Goal: Task Accomplishment & Management: Use online tool/utility

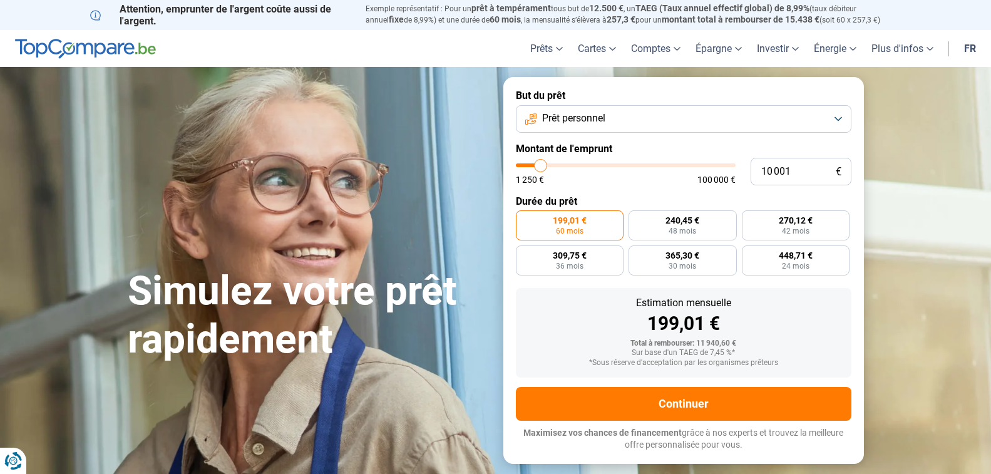
type input "11 750"
type input "11750"
type input "11 500"
type input "11500"
type input "11 000"
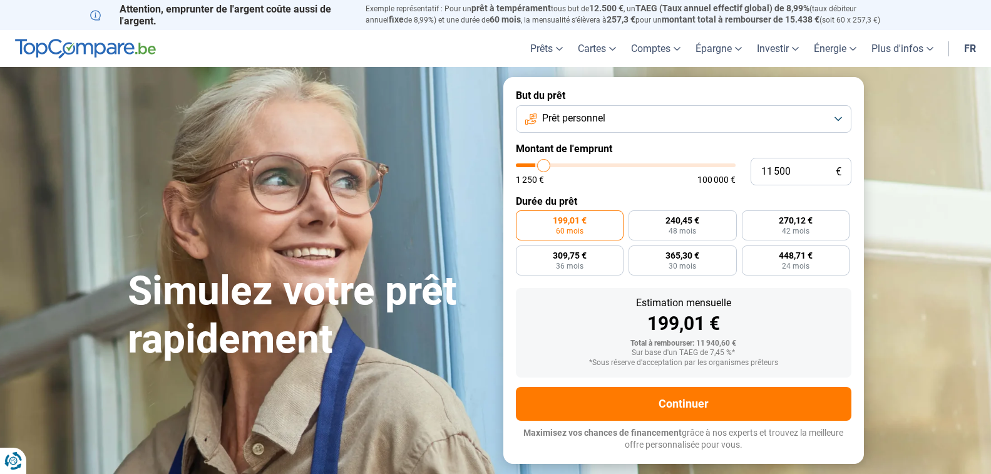
type input "11000"
type input "10 250"
type input "10250"
type input "10 000"
type input "10000"
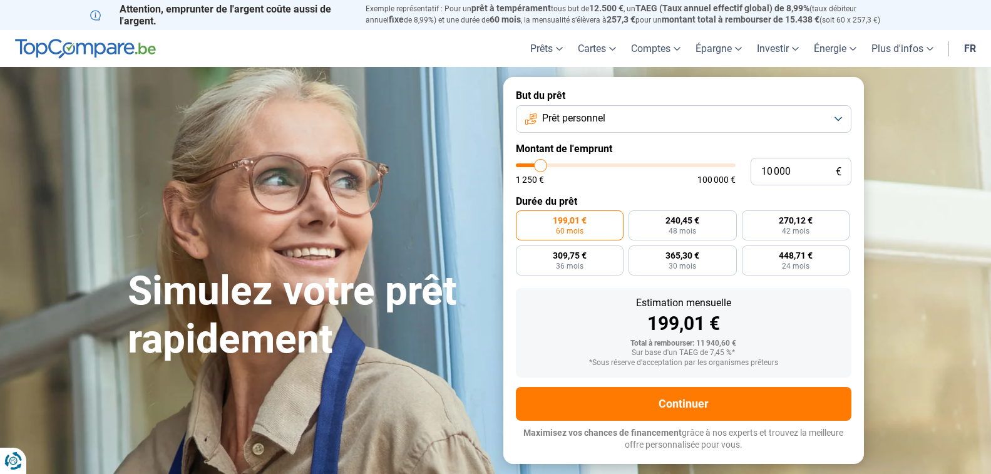
type input "9 000"
type input "9000"
type input "8 750"
type input "8750"
type input "8 000"
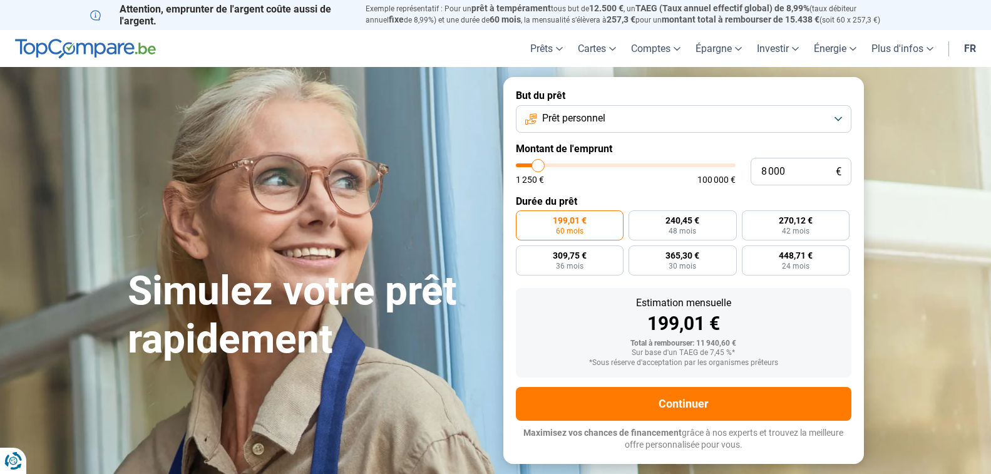
type input "8000"
type input "7 000"
type input "7000"
type input "5 750"
type input "5750"
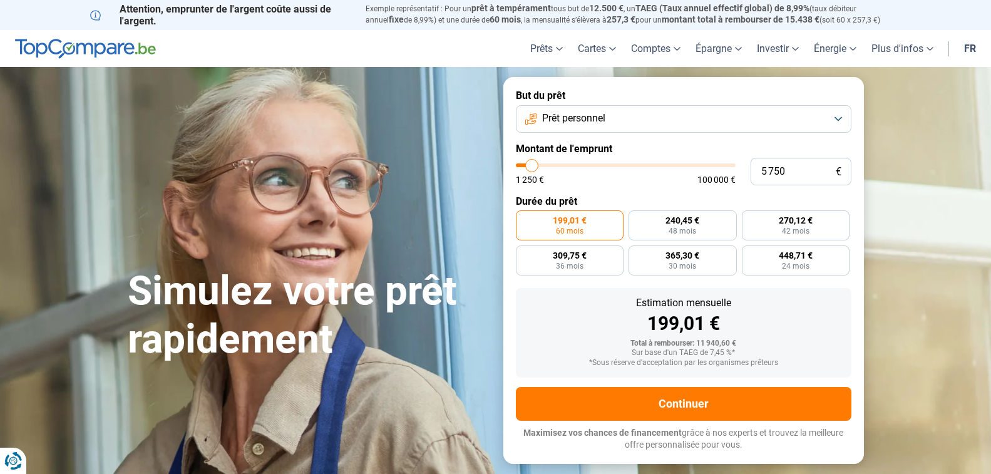
type input "5 250"
type input "5250"
type input "4 500"
type input "4500"
type input "4 250"
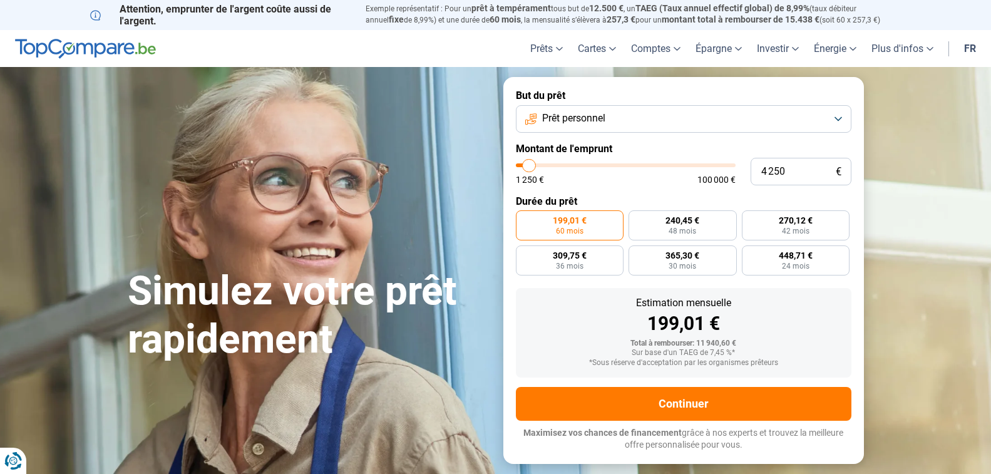
type input "4250"
type input "3 750"
type input "3750"
type input "2 750"
type input "2750"
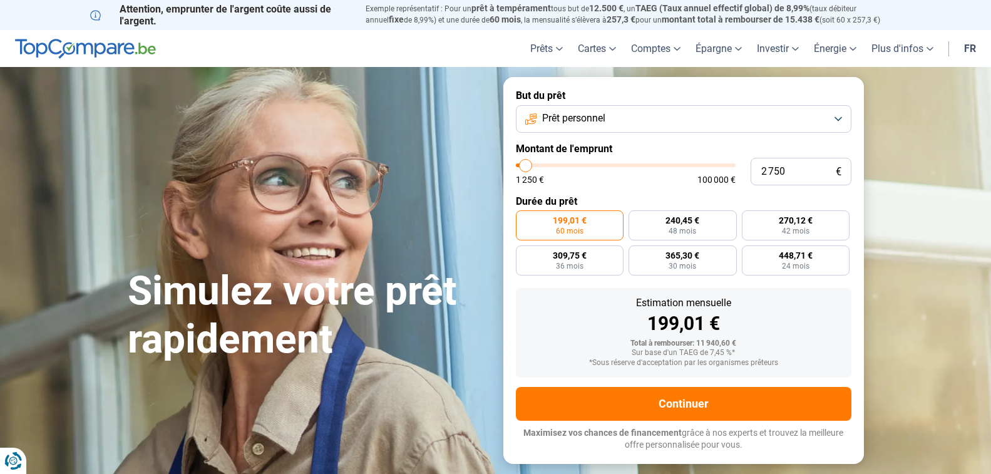
type input "2 250"
type input "2250"
type input "1 500"
type input "1500"
type input "1 250"
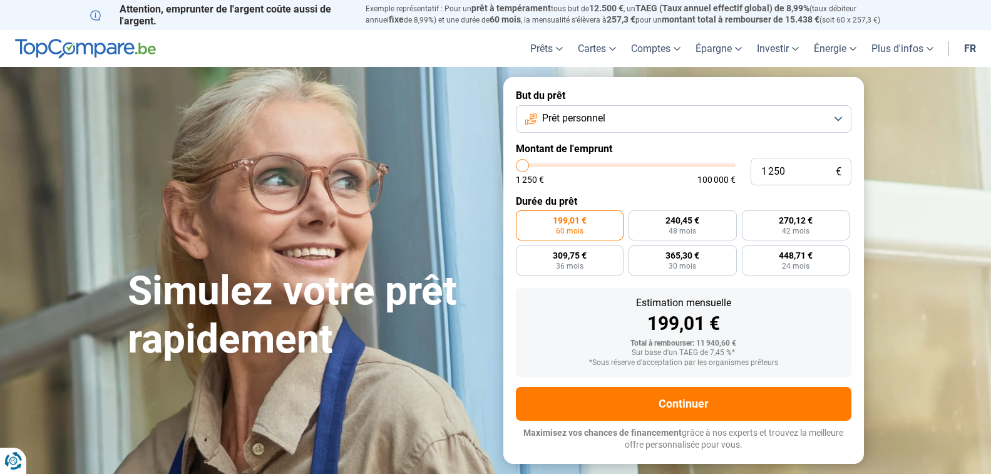
drag, startPoint x: 545, startPoint y: 164, endPoint x: 494, endPoint y: 169, distance: 51.6
type input "1250"
click at [516, 167] on input "range" at bounding box center [626, 165] width 220 height 4
radio input "true"
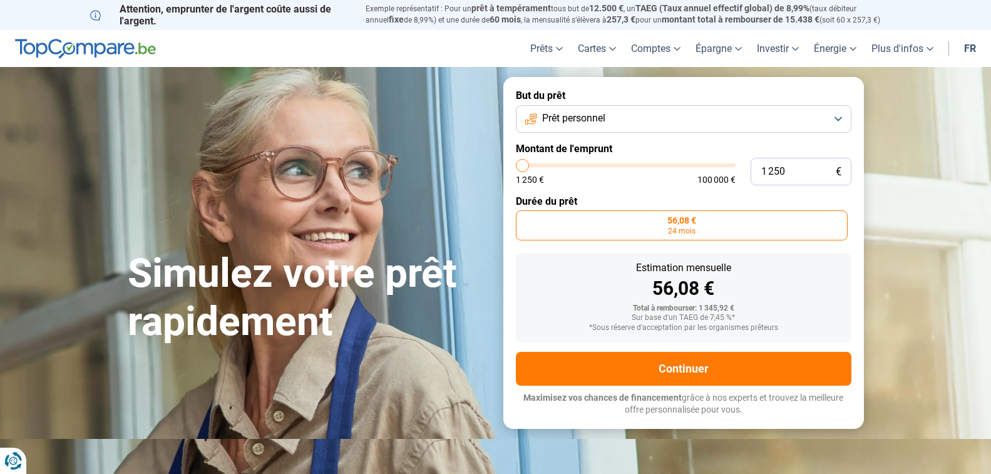
type input "2 250"
type input "2250"
type input "2 500"
type input "2500"
type input "2 750"
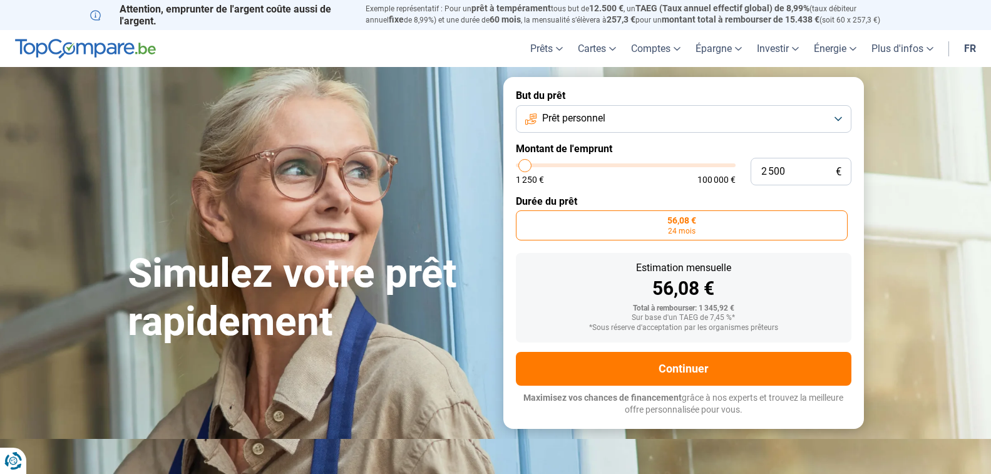
type input "2750"
type input "3 000"
type input "3000"
type input "3 750"
type input "3750"
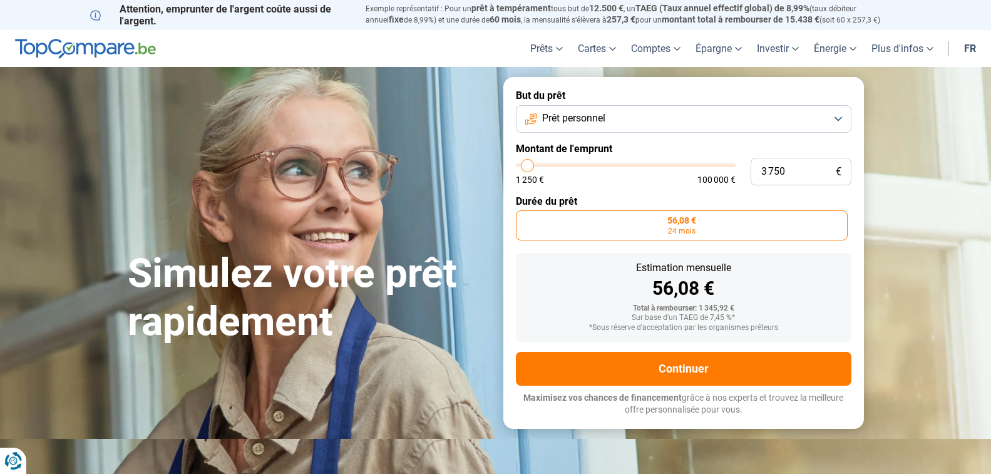
type input "6 000"
type input "6000"
type input "8 750"
type input "8750"
type input "11 250"
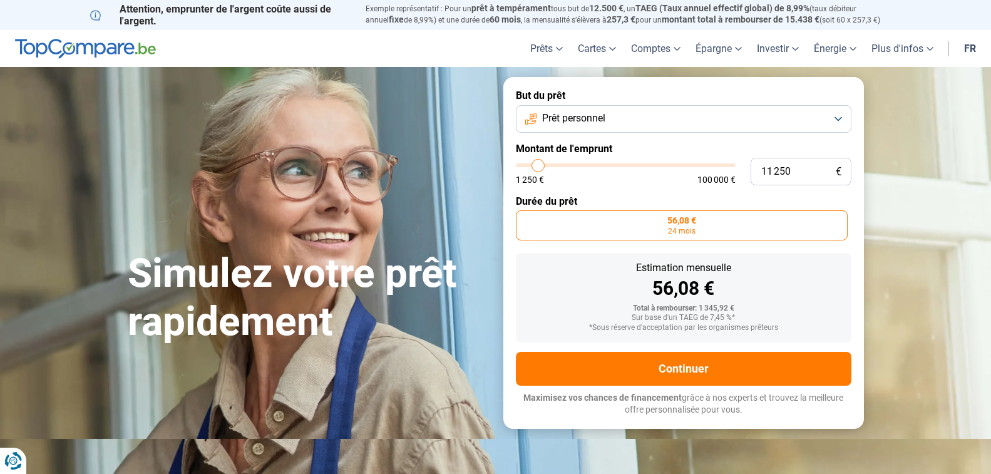
type input "11250"
type input "12 500"
type input "12500"
type input "13 000"
type input "13000"
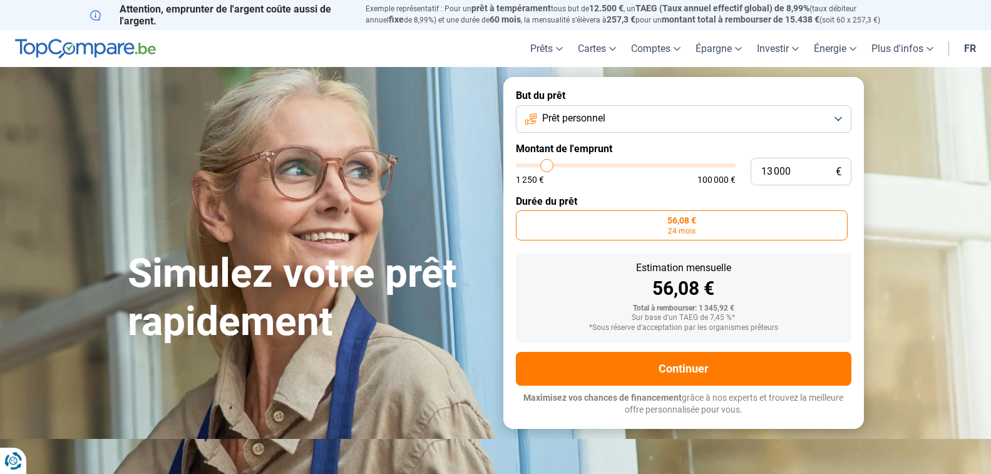
type input "13 250"
type input "13250"
type input "13 500"
type input "13500"
type input "14 000"
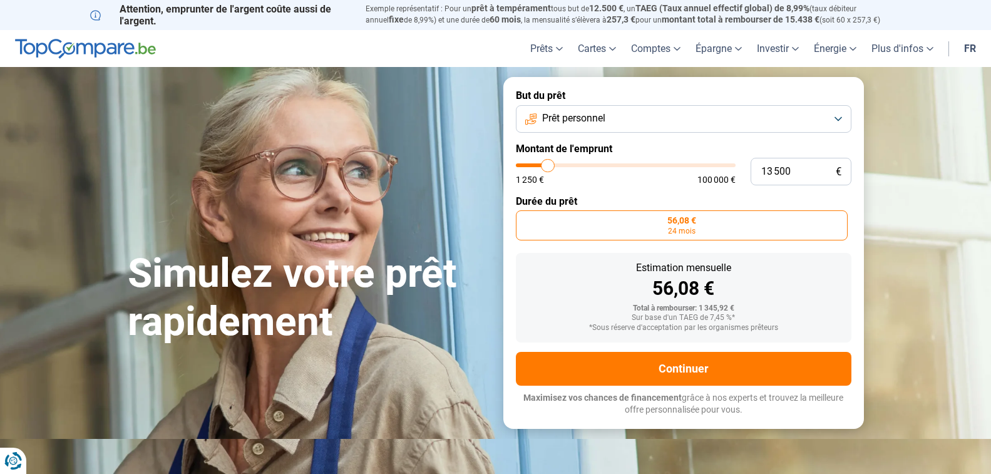
type input "14000"
type input "14 750"
type input "14750"
type input "16 500"
type input "16500"
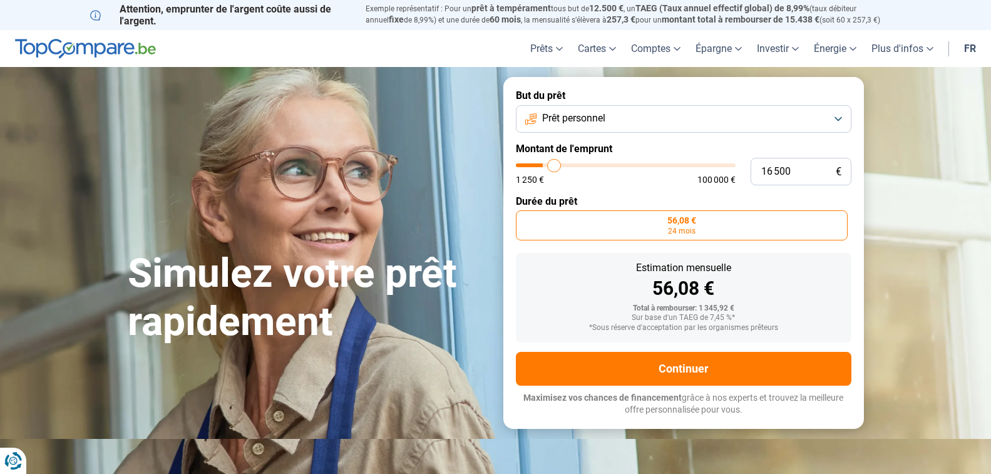
type input "18 000"
type input "18000"
type input "19 000"
type input "19000"
type input "19 750"
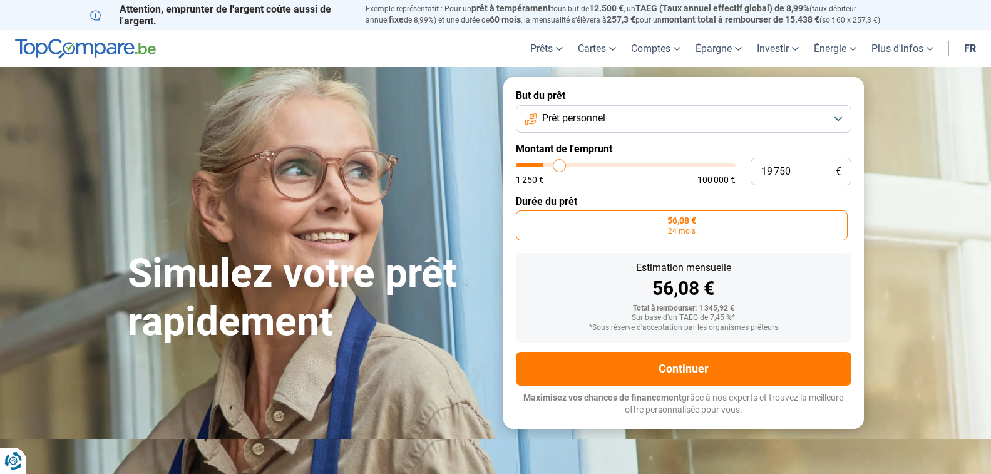
type input "19750"
type input "20 500"
type input "20500"
type input "21 500"
type input "21500"
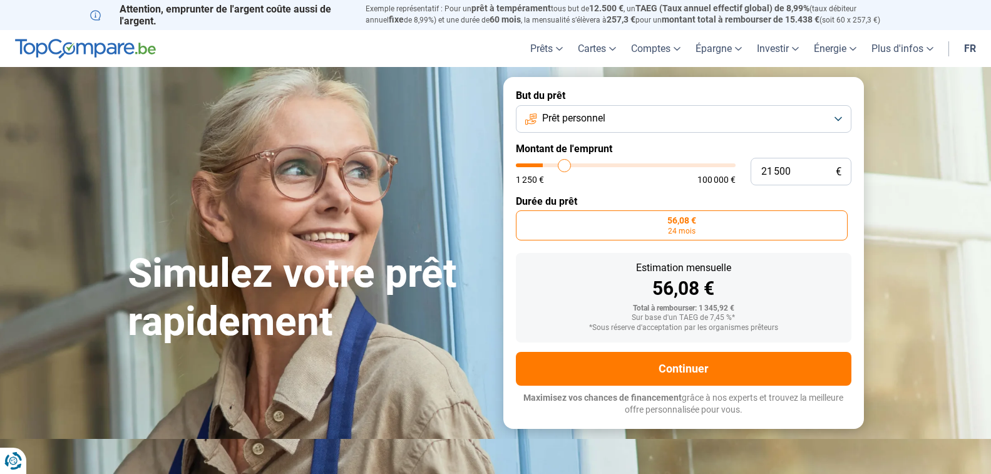
type input "22 250"
type input "22250"
type input "22 750"
type input "22750"
type input "23 000"
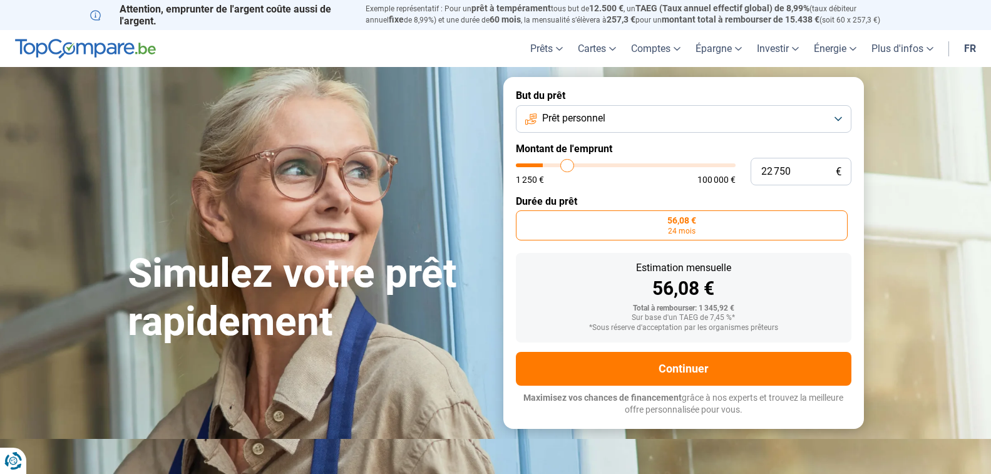
type input "23000"
type input "23 250"
type input "23250"
type input "23 500"
type input "23500"
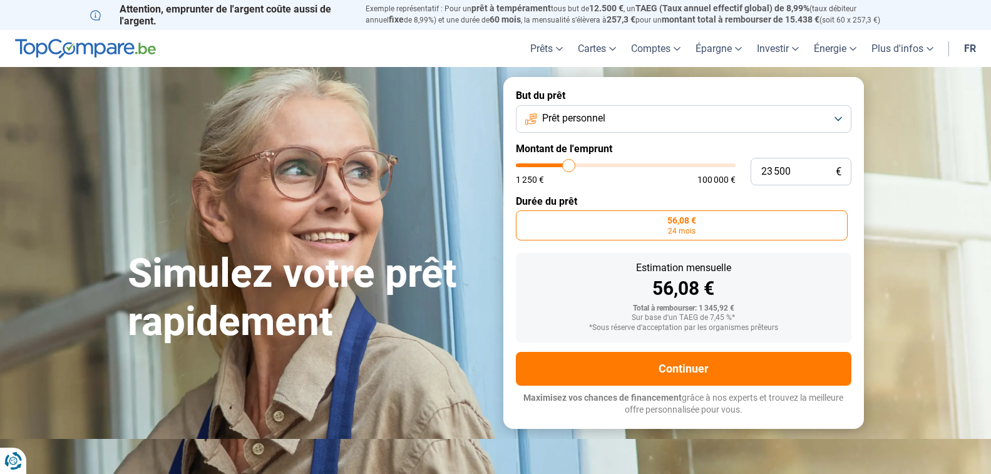
type input "23 750"
type input "23750"
type input "24 250"
type input "24250"
type input "25 000"
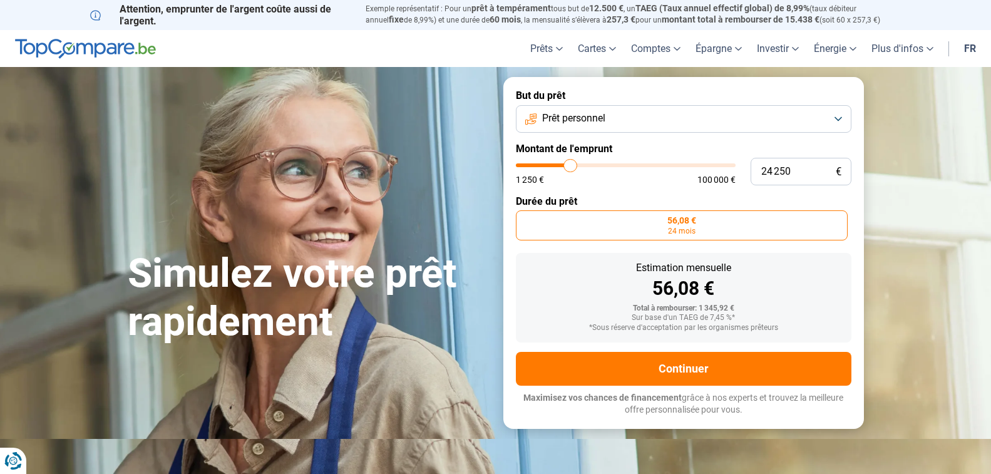
type input "25000"
type input "26 500"
type input "26500"
type input "28 000"
type input "28000"
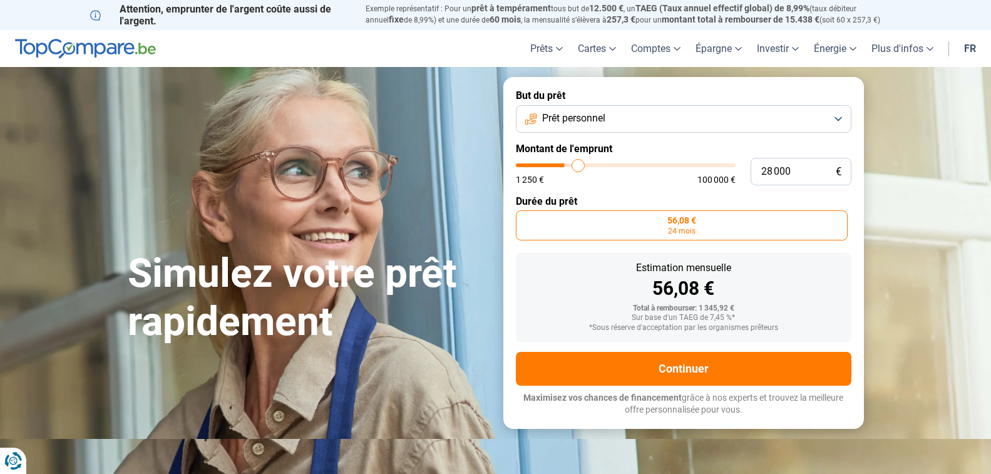
type input "29 000"
type input "29000"
type input "29 500"
type input "29500"
type input "29 750"
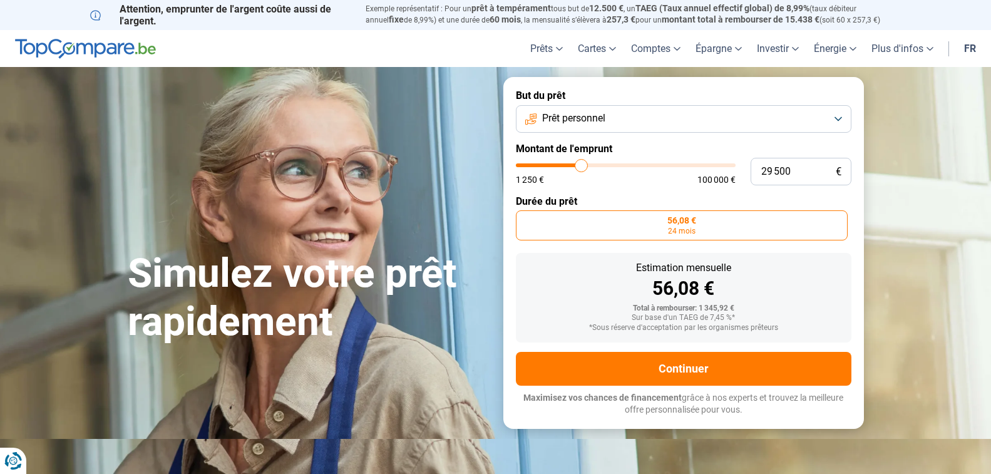
type input "29750"
type input "30 250"
type input "30250"
type input "29 500"
type input "29500"
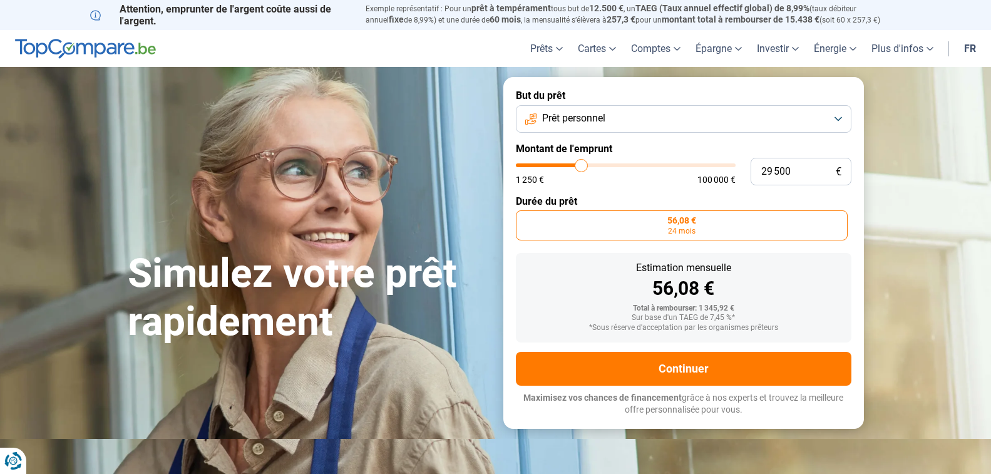
type input "29 250"
type input "29250"
type input "29 000"
drag, startPoint x: 524, startPoint y: 163, endPoint x: 580, endPoint y: 163, distance: 56.3
type input "29000"
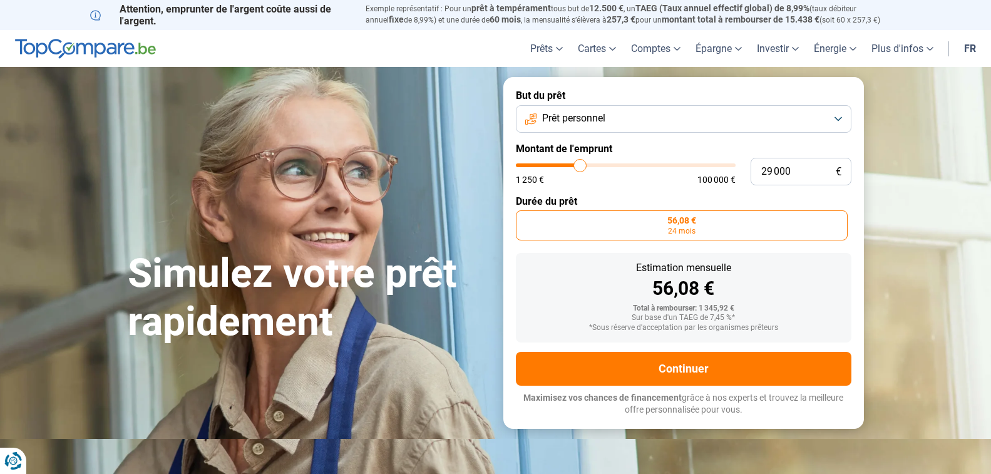
click at [580, 163] on input "range" at bounding box center [626, 165] width 220 height 4
radio input "false"
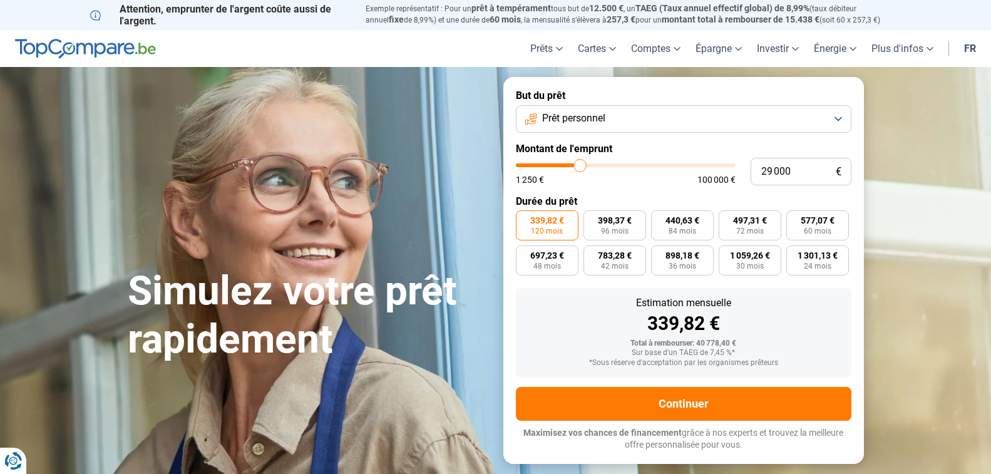
type input "21 500"
type input "21500"
click at [565, 163] on input "range" at bounding box center [626, 165] width 220 height 4
click at [570, 163] on input "range" at bounding box center [626, 165] width 220 height 4
type input "25 750"
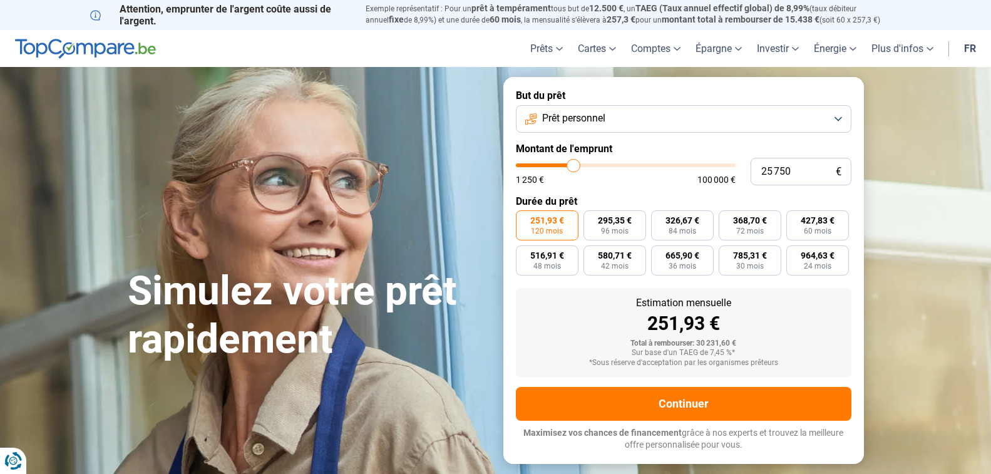
type input "25750"
click at [573, 163] on input "range" at bounding box center [626, 165] width 220 height 4
click at [570, 163] on input "range" at bounding box center [626, 165] width 220 height 4
type input "23 500"
type input "23500"
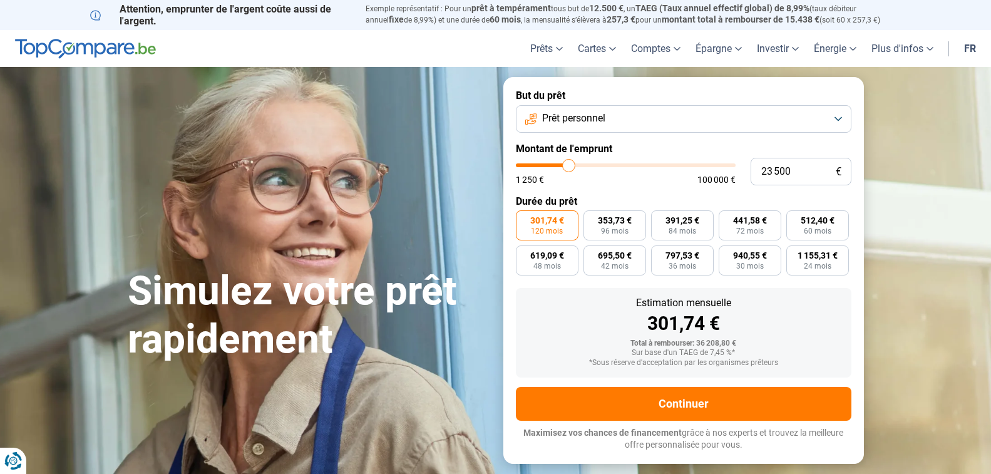
type input "23 250"
type input "23250"
type input "22 750"
type input "22750"
type input "22 250"
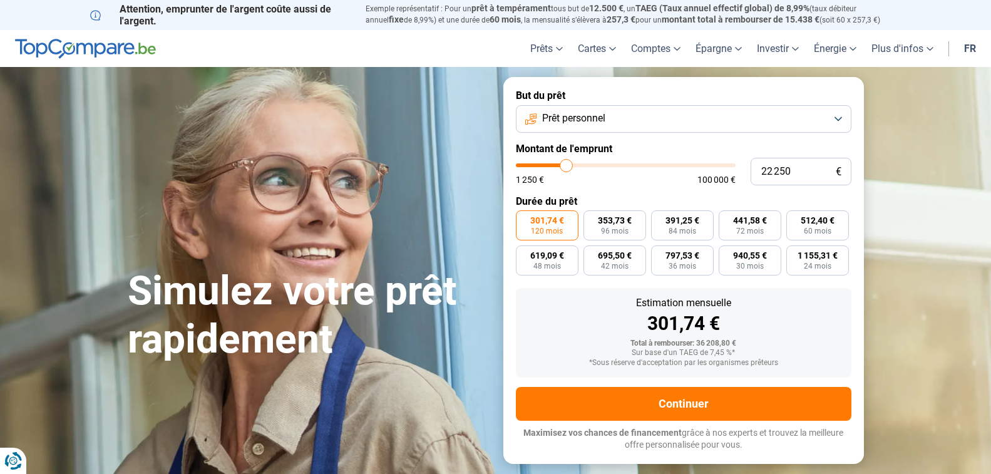
type input "22250"
click at [566, 163] on input "range" at bounding box center [626, 165] width 220 height 4
click at [791, 171] on input "22 250" at bounding box center [800, 172] width 101 height 28
type input "2 225"
type input "2250"
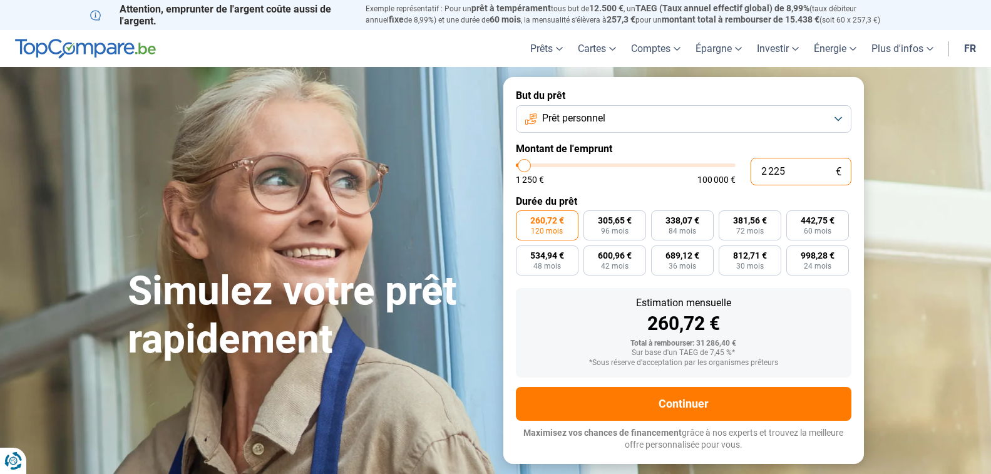
type input "222"
type input "1250"
type input "22"
type input "1250"
type input "1 250"
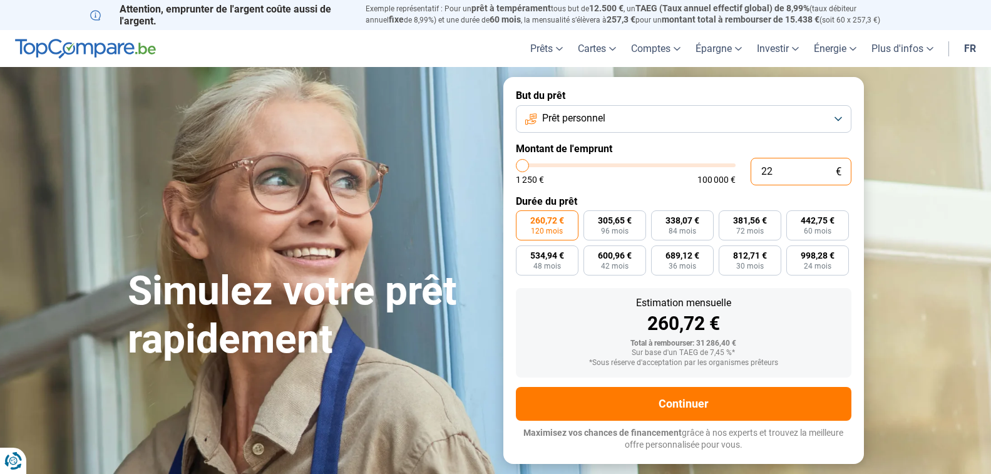
type input "1250"
radio input "true"
type input "12 500"
type input "12500"
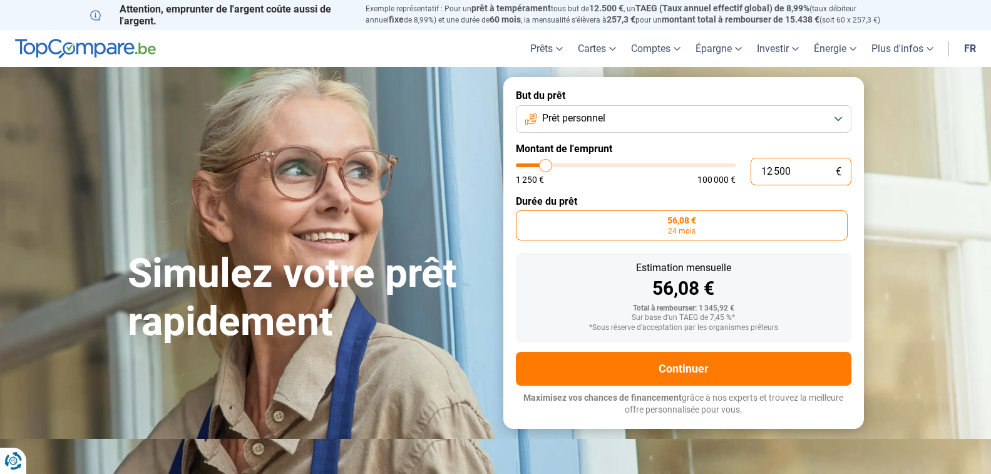
type input "125 000"
type input "100000"
type input "100 000"
type input "100000"
radio input "false"
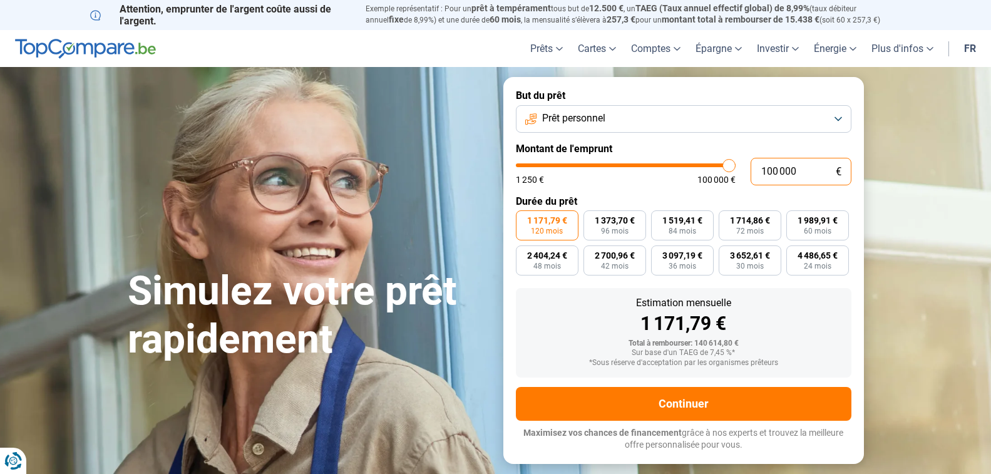
type input "10 000"
type input "10000"
type input "1 000"
type input "1250"
type input "100"
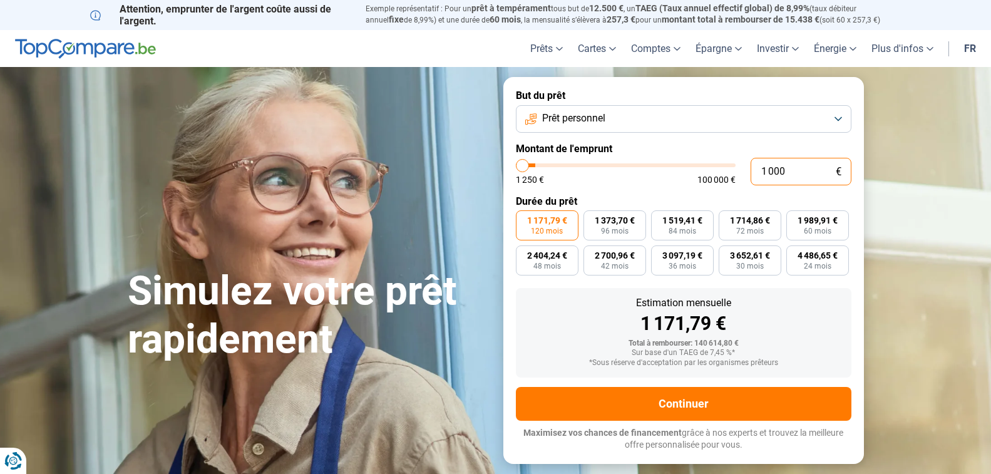
type input "1250"
type input "10"
type input "1250"
type input "1"
type input "1250"
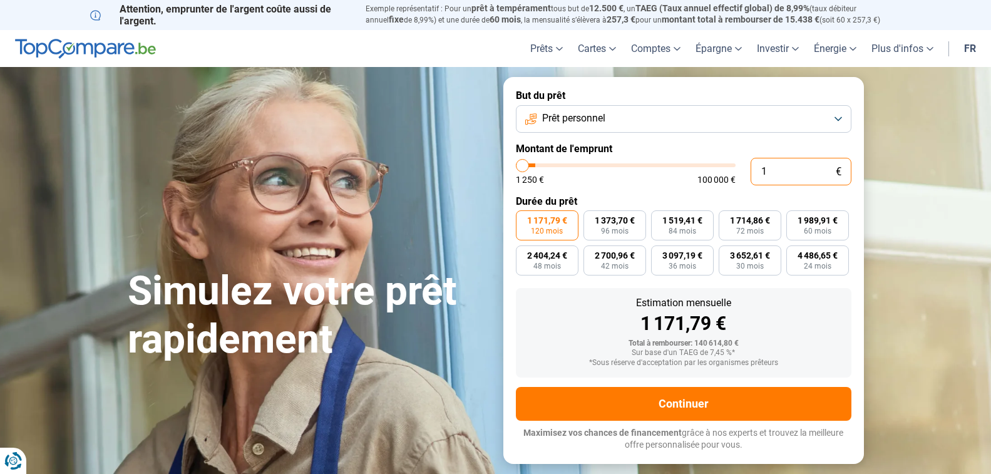
type input "0"
type input "1250"
type input "2"
type input "1250"
type input "22"
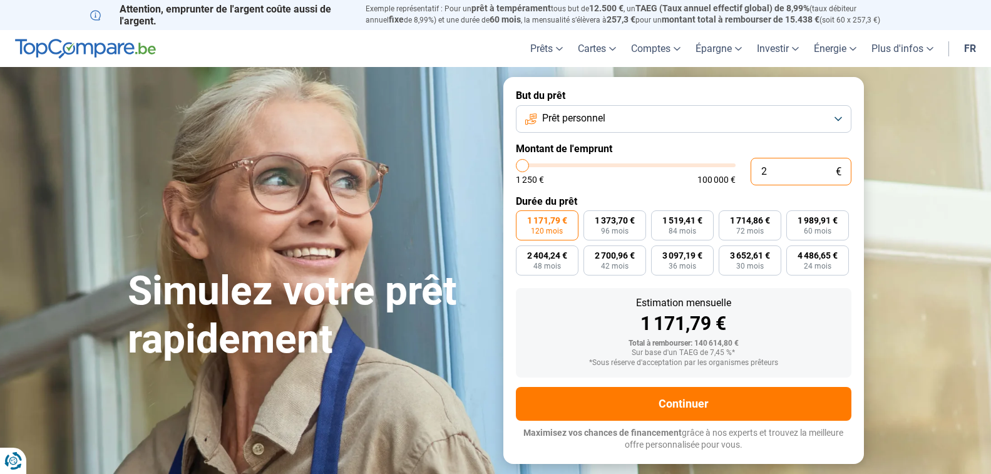
type input "1250"
type input "220"
type input "1250"
type input "2 200"
type input "2250"
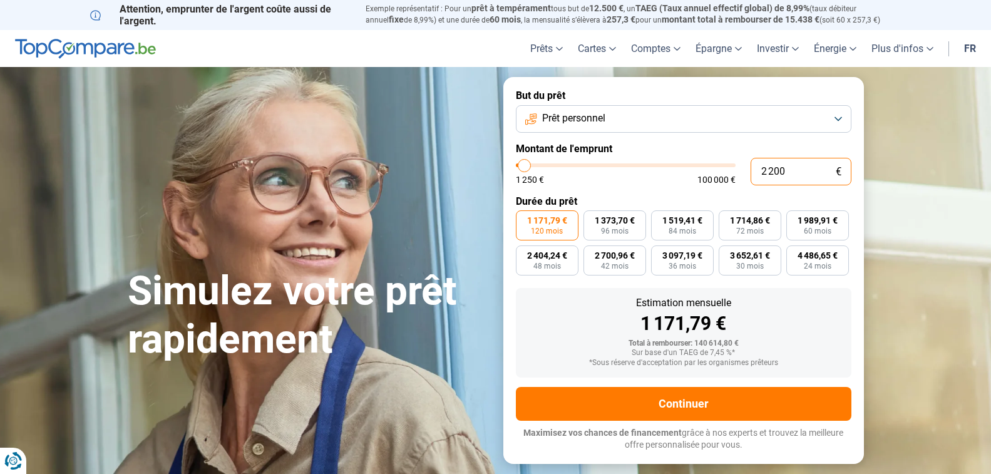
type input "22 000"
type input "22000"
type input "22 000"
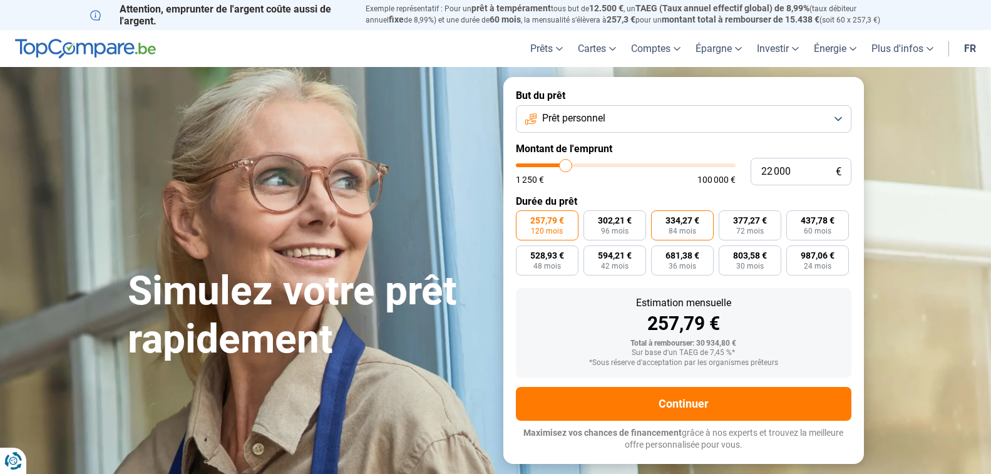
click at [681, 223] on span "334,27 €" at bounding box center [682, 220] width 34 height 9
click at [659, 218] on input "334,27 € 84 mois" at bounding box center [655, 214] width 8 height 8
radio input "true"
type input "46 750"
type input "46750"
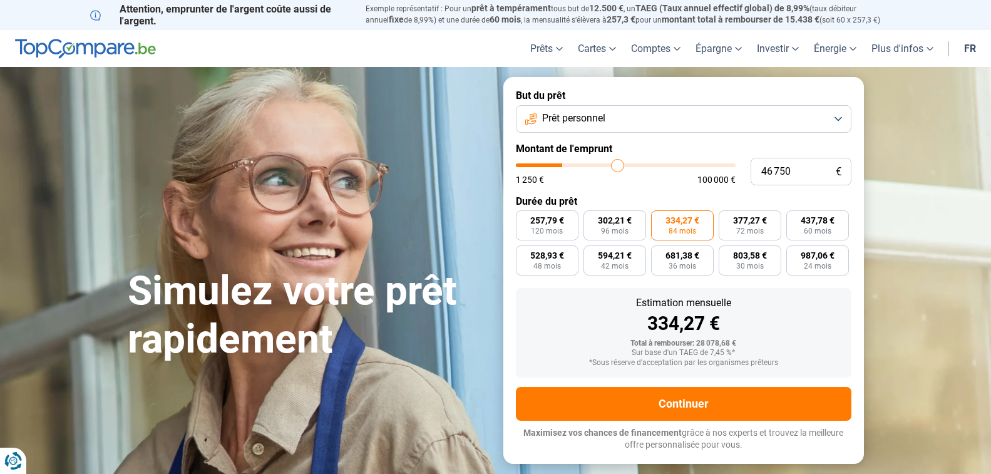
click at [617, 166] on input "range" at bounding box center [626, 165] width 220 height 4
radio input "true"
type input "51 750"
type input "51750"
click at [628, 163] on input "range" at bounding box center [626, 165] width 220 height 4
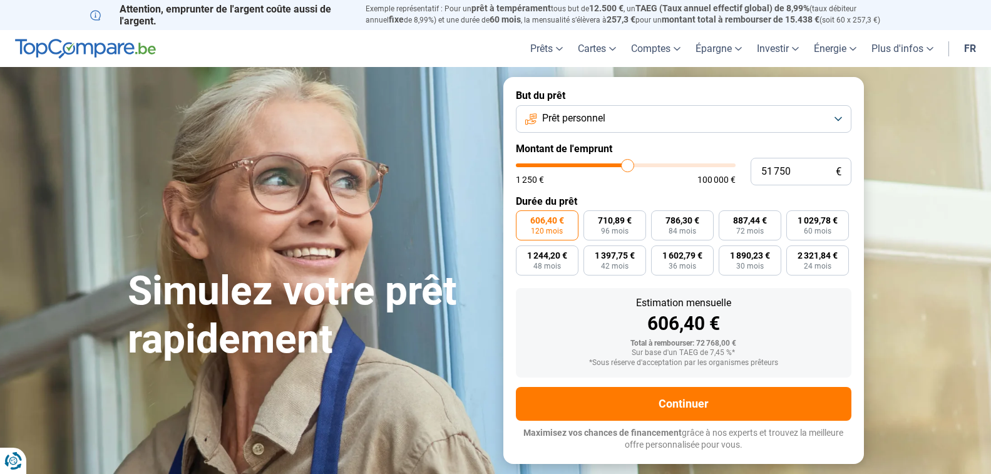
click at [621, 165] on input "range" at bounding box center [626, 165] width 220 height 4
type input "47 500"
type input "47500"
click at [619, 165] on input "range" at bounding box center [626, 165] width 220 height 4
click at [621, 165] on input "range" at bounding box center [626, 165] width 220 height 4
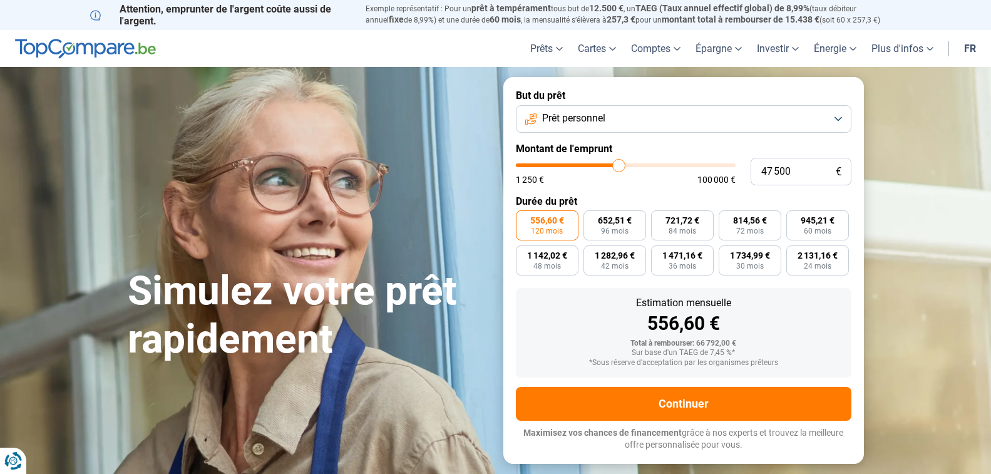
click at [623, 165] on input "range" at bounding box center [626, 165] width 220 height 4
type input "48 000"
type input "48000"
type input "48 250"
type input "48250"
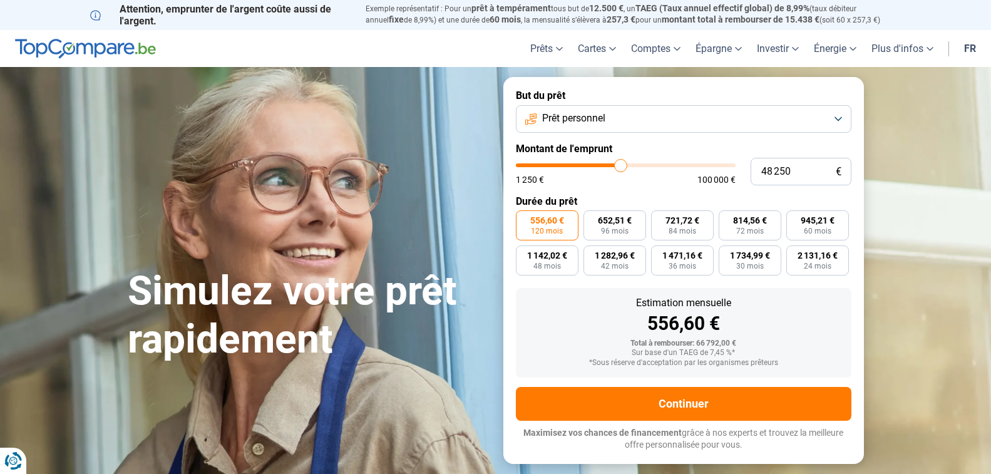
click at [620, 163] on input "range" at bounding box center [626, 165] width 220 height 4
type input "48 500"
type input "48500"
type input "48 750"
type input "48750"
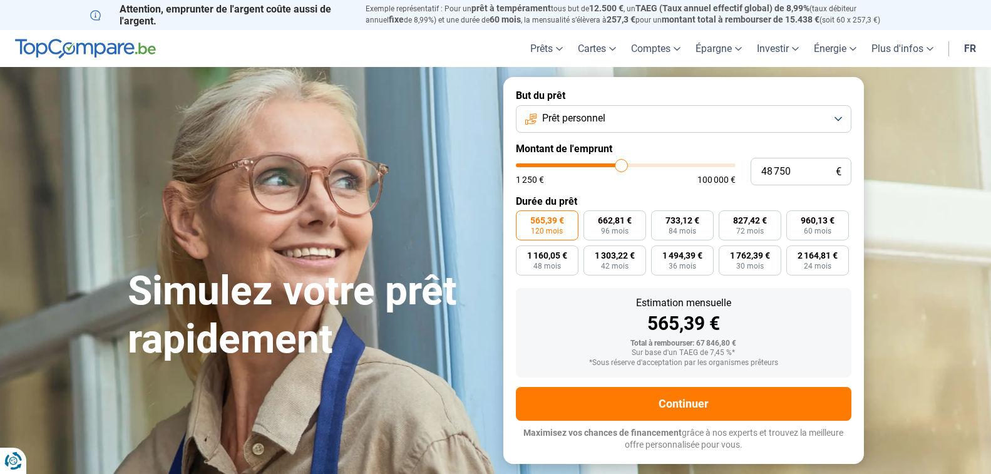
type input "49 000"
type input "49000"
type input "49 500"
type input "49500"
type input "50 250"
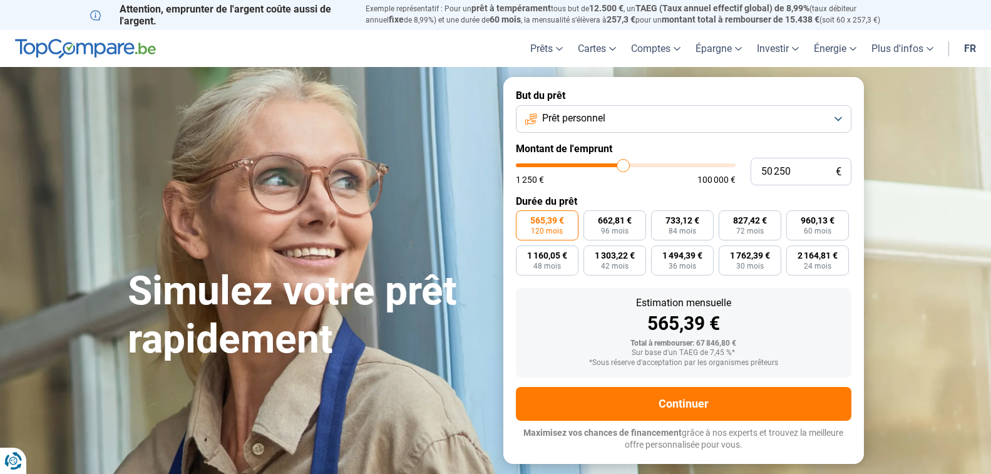
type input "50250"
type input "50 500"
type input "50500"
type input "50 250"
type input "50250"
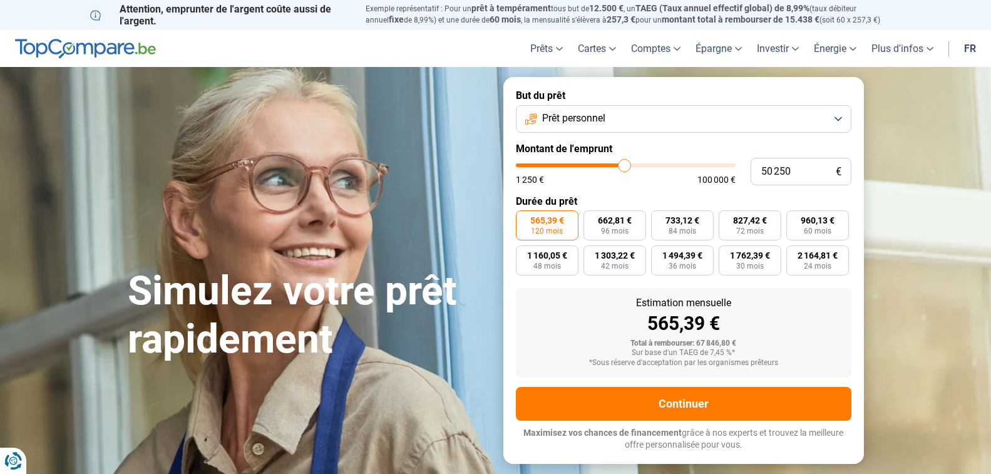
type input "50 000"
type input "50000"
click at [624, 163] on input "range" at bounding box center [626, 165] width 220 height 4
click at [620, 227] on span "96 mois" at bounding box center [615, 231] width 28 height 8
click at [591, 218] on input "686,85 € 96 mois" at bounding box center [587, 214] width 8 height 8
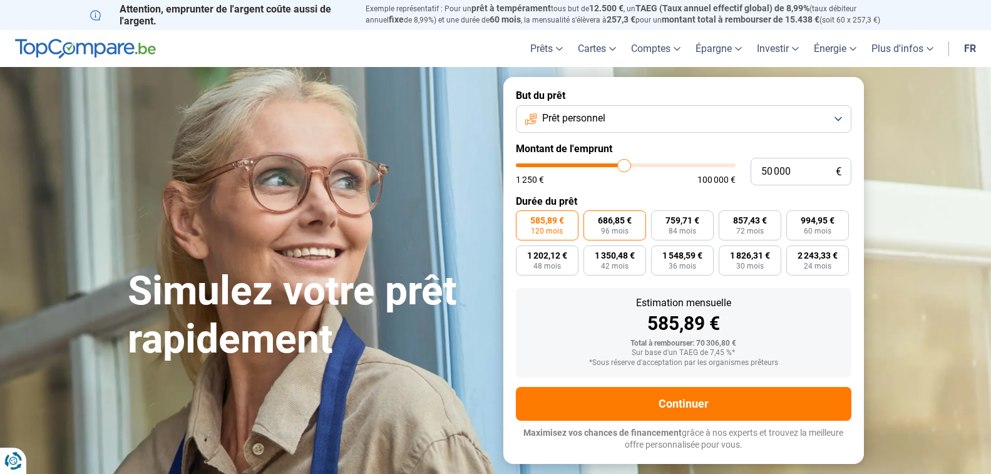
radio input "true"
